Goal: Information Seeking & Learning: Learn about a topic

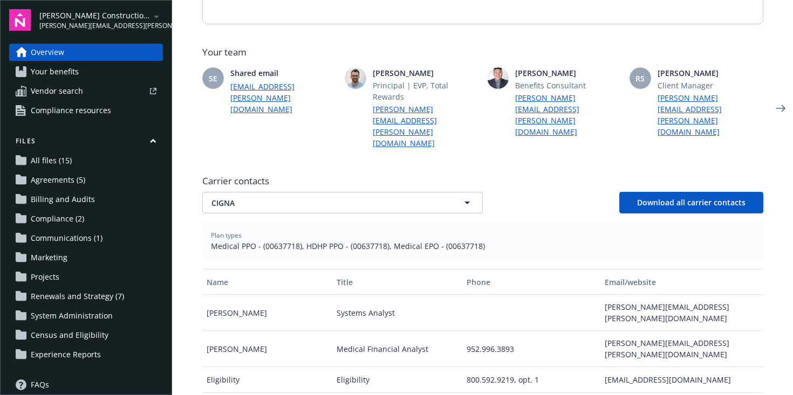
scroll to position [277, 0]
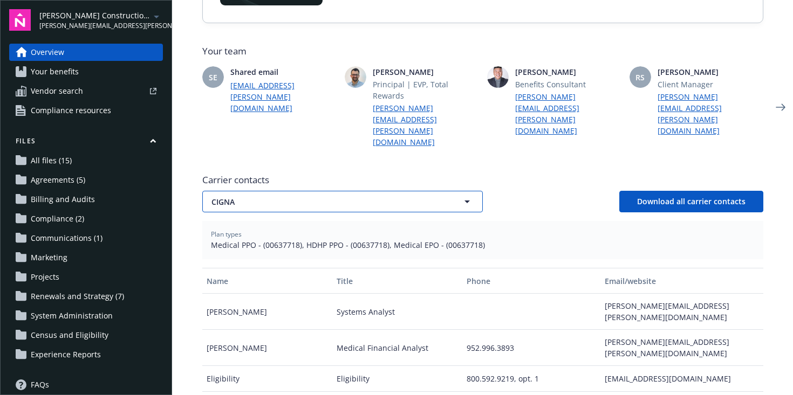
click at [272, 196] on span "CIGNA" at bounding box center [323, 201] width 224 height 11
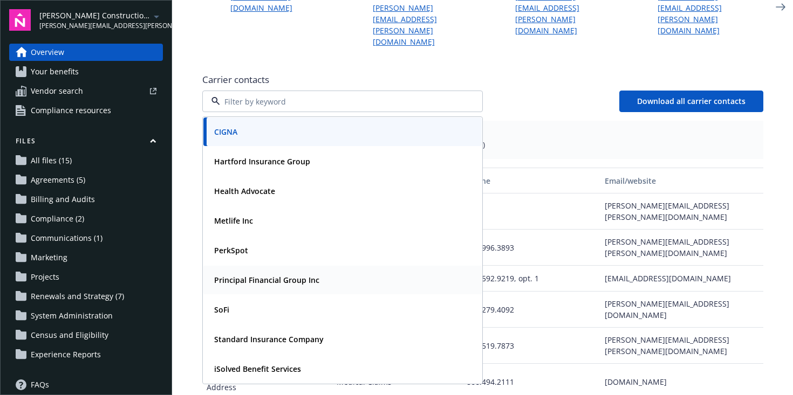
scroll to position [386, 0]
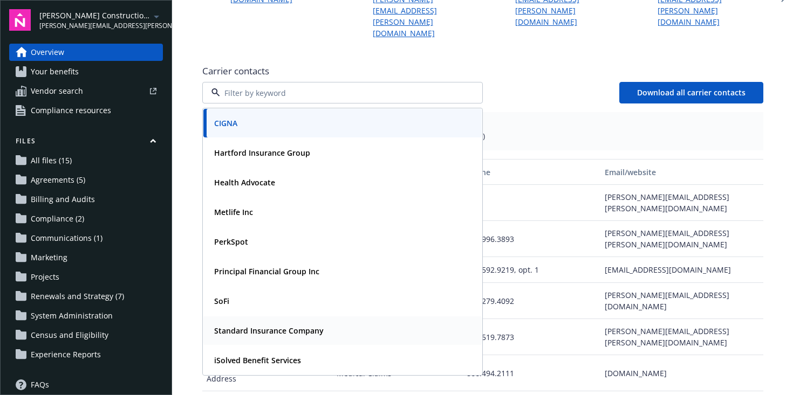
click at [268, 326] on strong "Standard Insurance Company" at bounding box center [268, 331] width 109 height 10
